Goal: Information Seeking & Learning: Learn about a topic

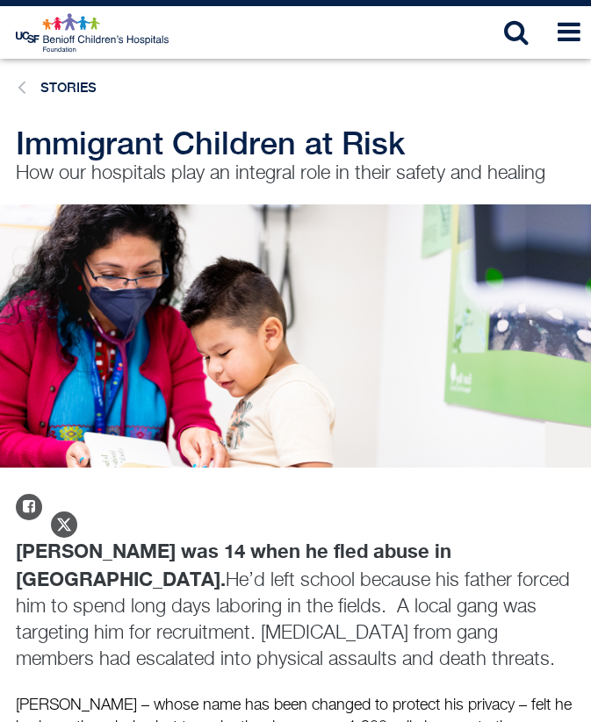
scroll to position [33, 0]
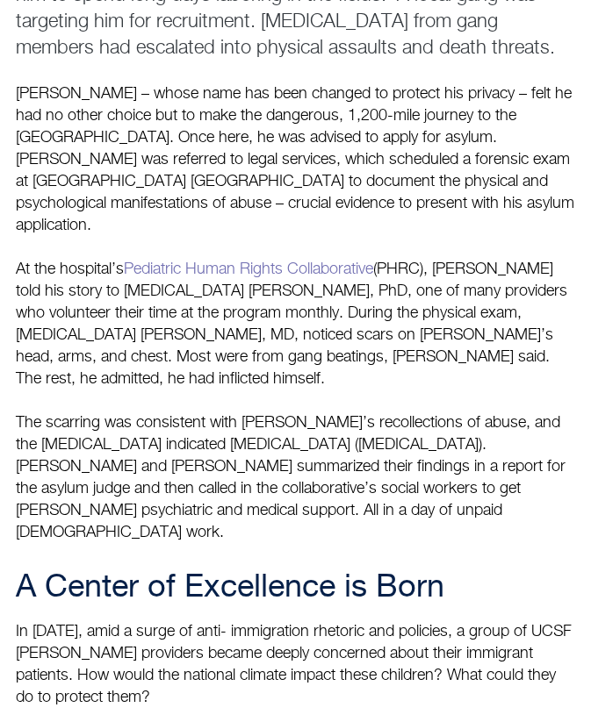
scroll to position [657, 0]
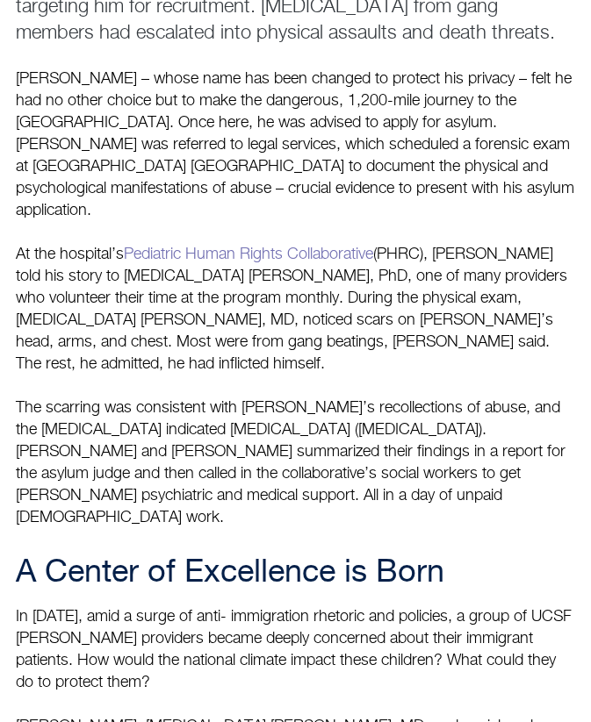
click at [352, 305] on p "Juan – whose name has been changed to protect his privacy – felt he had no othe…" at bounding box center [295, 298] width 559 height 461
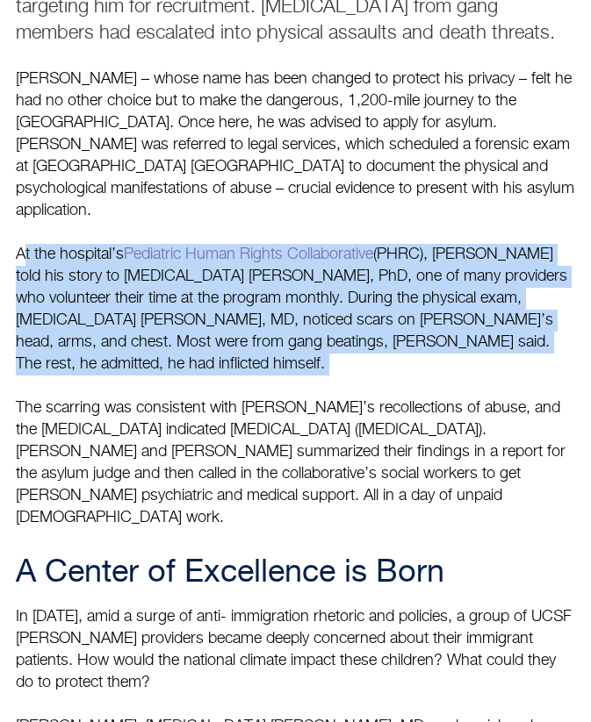
click at [352, 305] on p "Juan – whose name has been changed to protect his privacy – felt he had no othe…" at bounding box center [295, 298] width 559 height 461
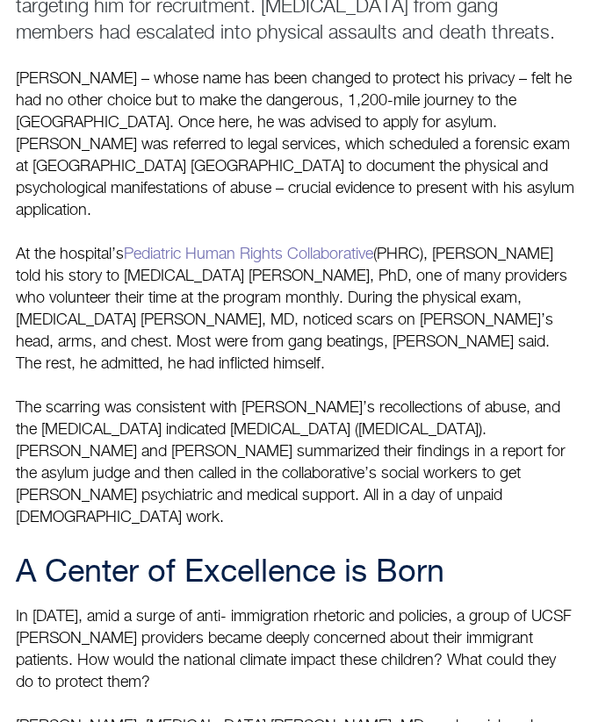
click at [352, 415] on p "Juan – whose name has been changed to protect his privacy – felt he had no othe…" at bounding box center [295, 298] width 559 height 461
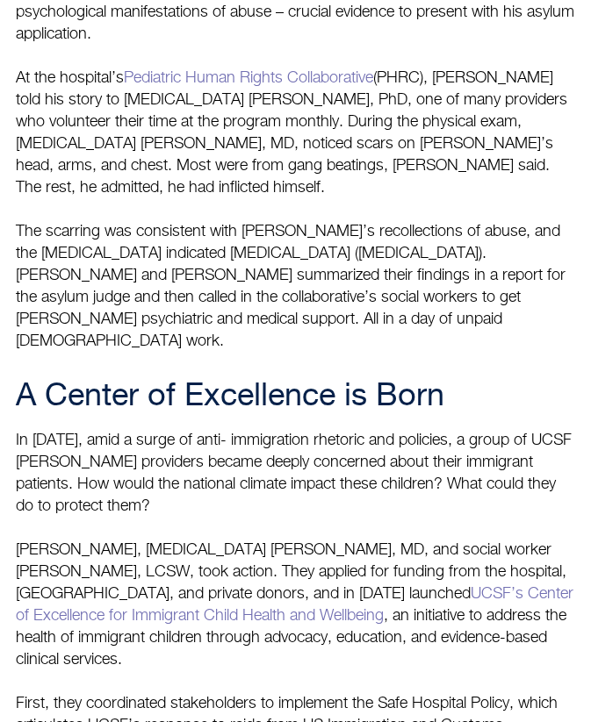
scroll to position [889, 0]
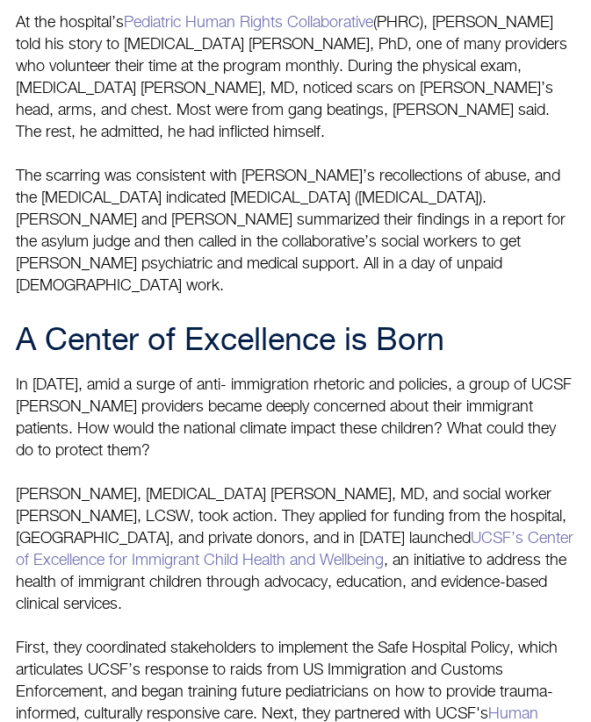
click at [272, 324] on h2 "A Center of Excellence is Born" at bounding box center [295, 341] width 559 height 35
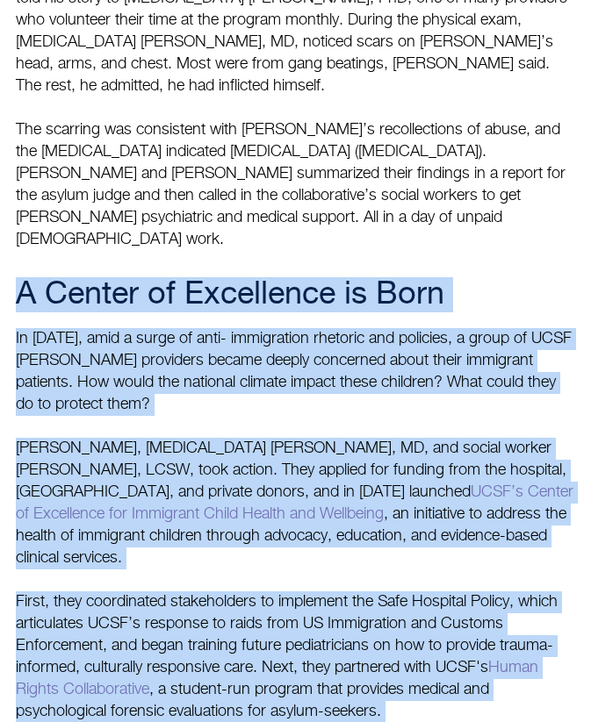
scroll to position [1009, 0]
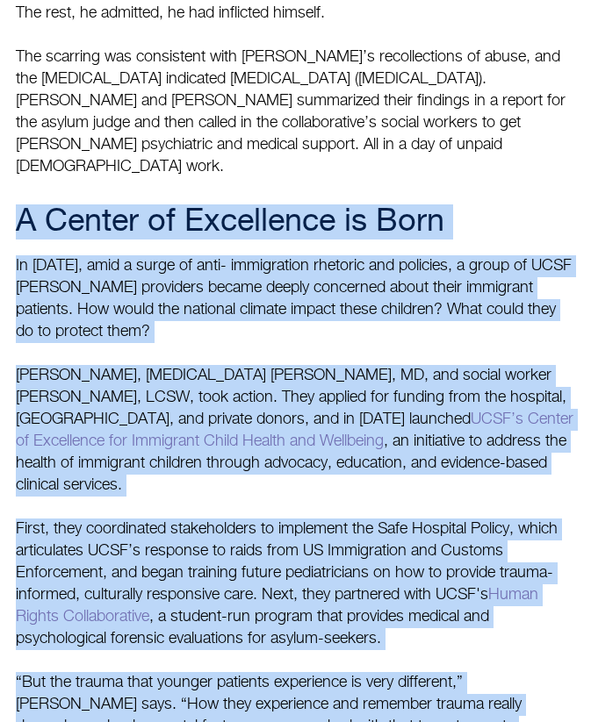
drag, startPoint x: 272, startPoint y: 263, endPoint x: 494, endPoint y: 647, distance: 443.2
click at [494, 647] on div "A Center of Excellence is Born In 2016, amid a surge of anti- immigration rheto…" at bounding box center [295, 483] width 559 height 556
copy div "A Center of Excellence is Born In 2016, amid a surge of anti- immigration rheto…"
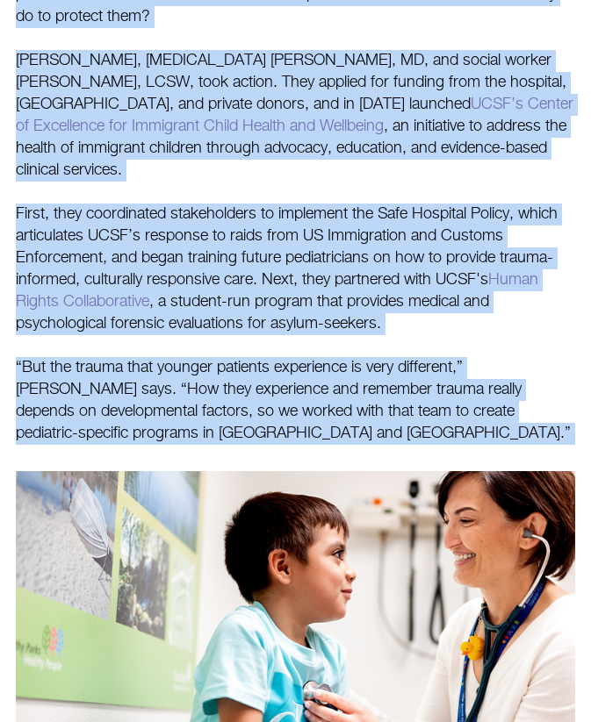
scroll to position [1312, 0]
